Goal: Task Accomplishment & Management: Use online tool/utility

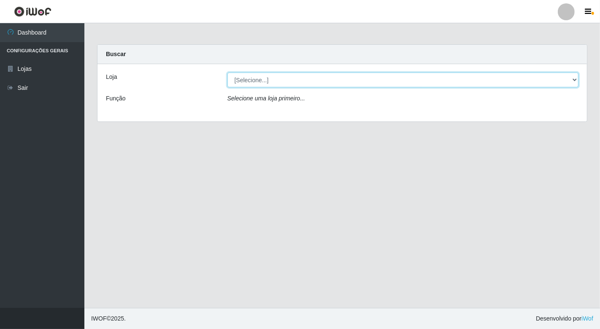
click at [576, 81] on select "[Selecione...] Nordestão - [GEOGRAPHIC_DATA]" at bounding box center [403, 80] width 352 height 15
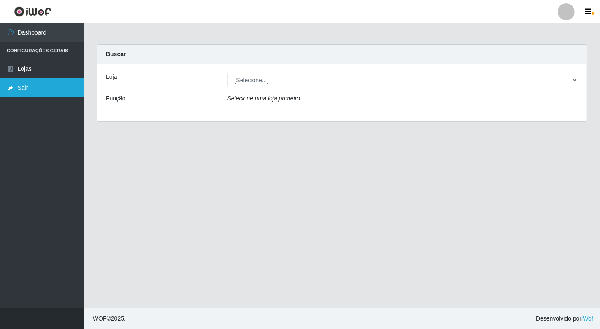
click at [24, 87] on link "Sair" at bounding box center [42, 87] width 84 height 19
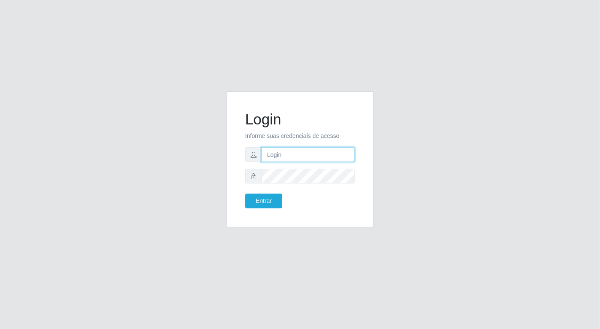
click at [282, 158] on input "text" at bounding box center [308, 154] width 93 height 15
type input "mvanuza01@gmail.com"
click at [245, 194] on button "Entrar" at bounding box center [263, 201] width 37 height 15
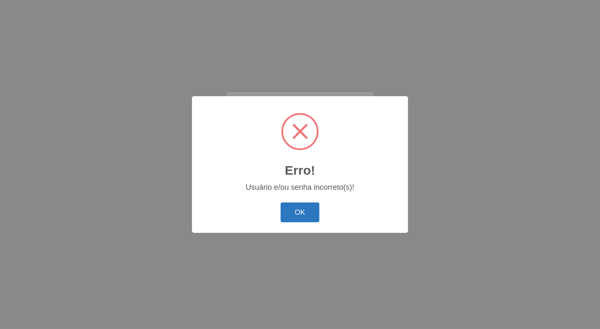
click at [298, 208] on button "OK" at bounding box center [300, 213] width 39 height 20
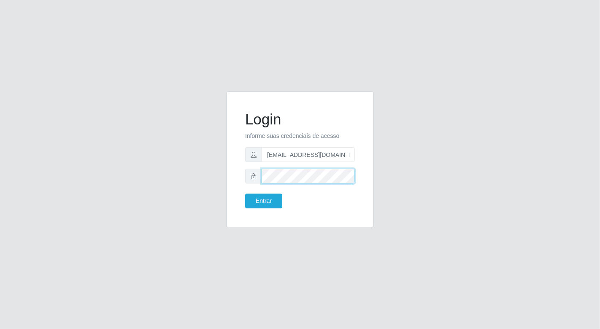
click at [245, 194] on button "Entrar" at bounding box center [263, 201] width 37 height 15
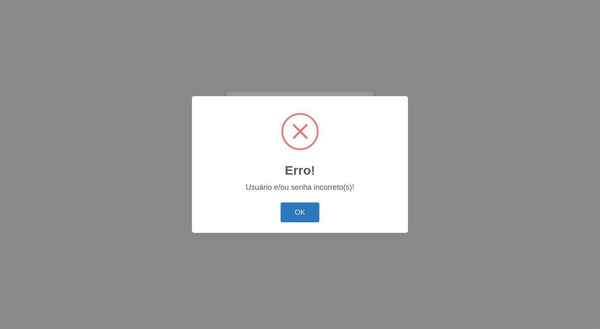
click at [289, 216] on button "OK" at bounding box center [300, 213] width 39 height 20
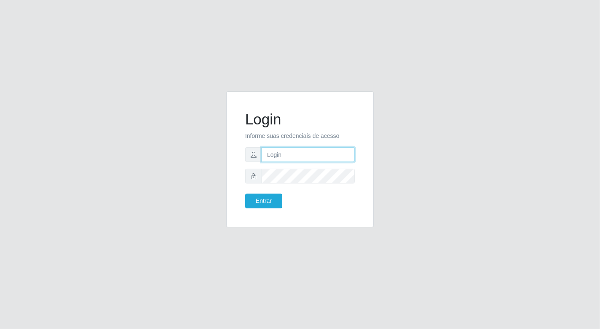
click at [300, 151] on input "text" at bounding box center [308, 154] width 93 height 15
type input "[EMAIL_ADDRESS][DOMAIN_NAME]"
click at [245, 194] on button "Entrar" at bounding box center [263, 201] width 37 height 15
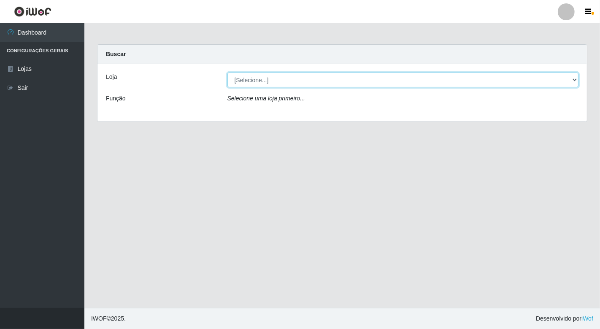
click at [573, 78] on select "[Selecione...] Nordestão - [GEOGRAPHIC_DATA]" at bounding box center [403, 80] width 352 height 15
select select "454"
click at [227, 73] on select "[Selecione...] Nordestão - [GEOGRAPHIC_DATA]" at bounding box center [403, 80] width 352 height 15
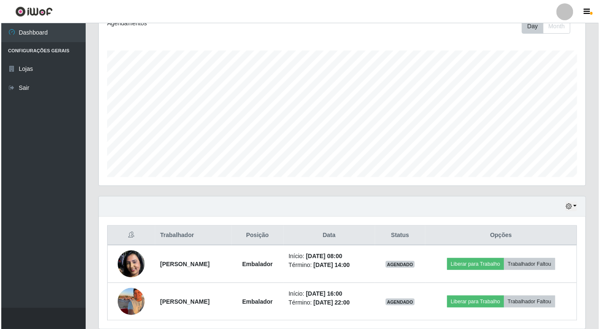
scroll to position [157, 0]
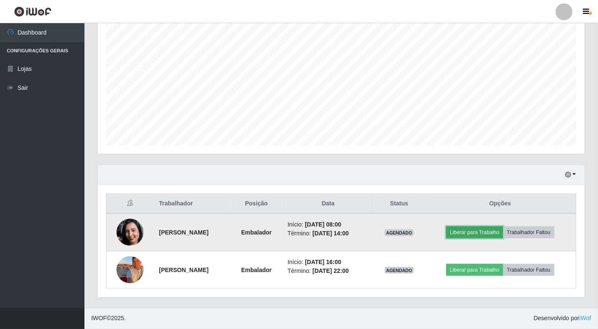
click at [487, 230] on button "Liberar para Trabalho" at bounding box center [474, 233] width 57 height 12
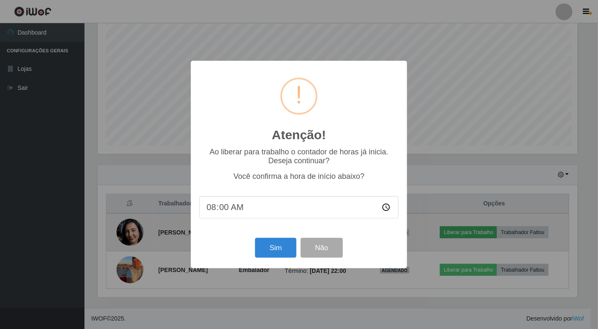
scroll to position [175, 482]
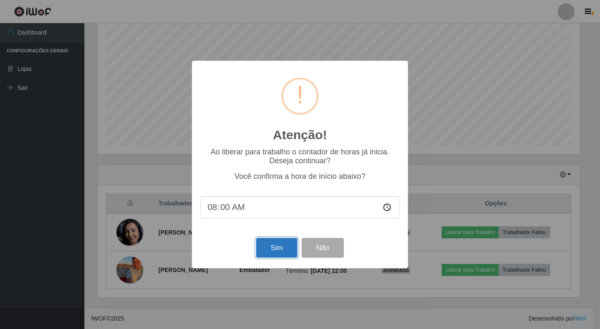
click at [275, 246] on button "Sim" at bounding box center [276, 248] width 41 height 20
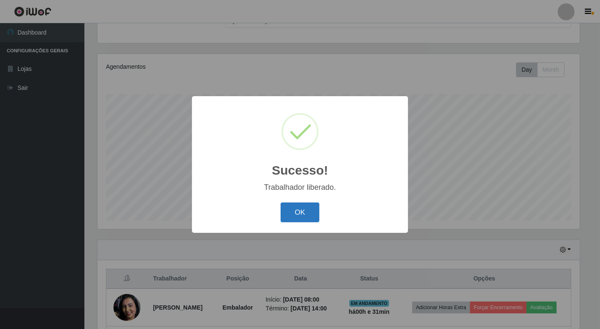
click at [310, 214] on button "OK" at bounding box center [300, 213] width 39 height 20
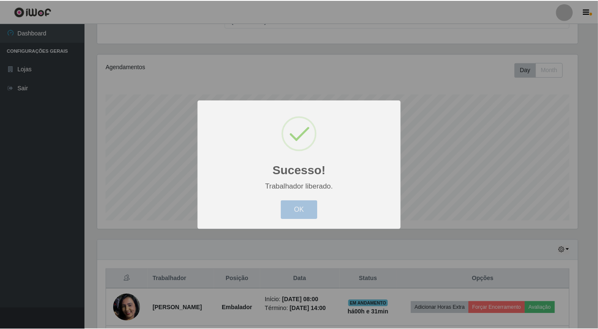
scroll to position [175, 487]
